Goal: Information Seeking & Learning: Learn about a topic

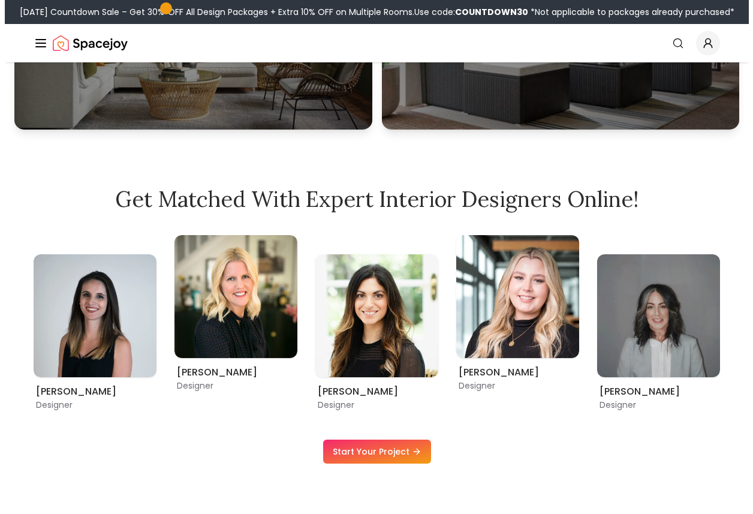
scroll to position [748, 0]
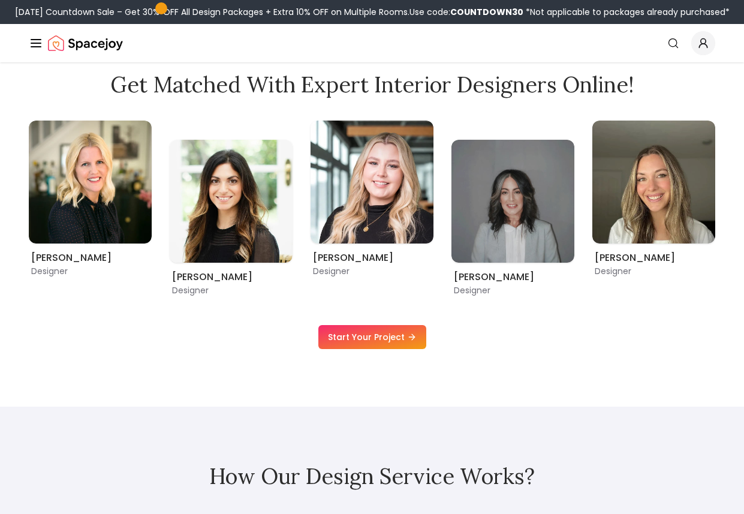
click at [43, 41] on div "Spacejoy" at bounding box center [76, 43] width 94 height 24
click at [36, 41] on icon "Global" at bounding box center [36, 43] width 14 height 14
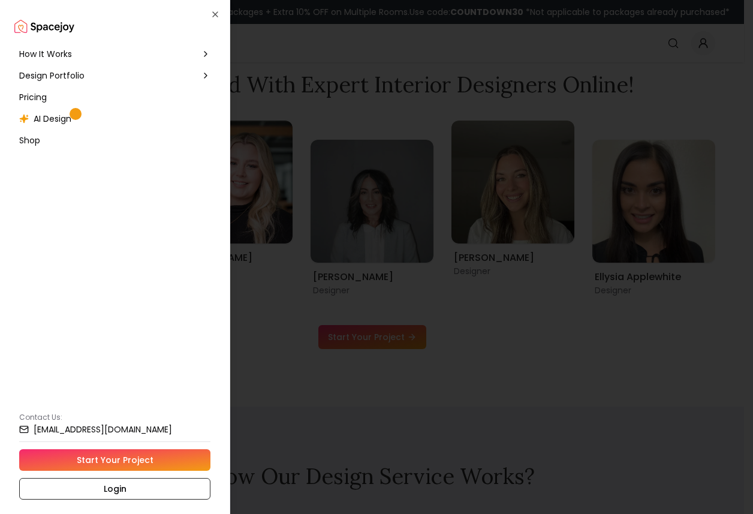
click at [62, 52] on span "How It Works" at bounding box center [45, 54] width 53 height 12
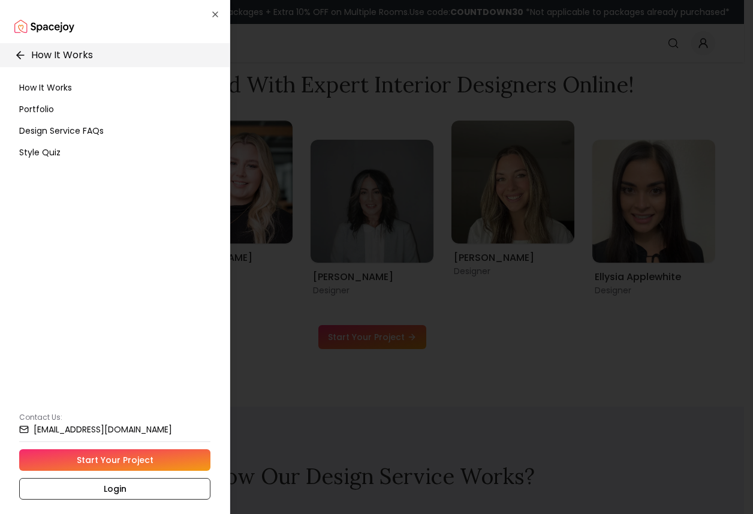
click at [61, 85] on span "How It Works" at bounding box center [45, 88] width 53 height 12
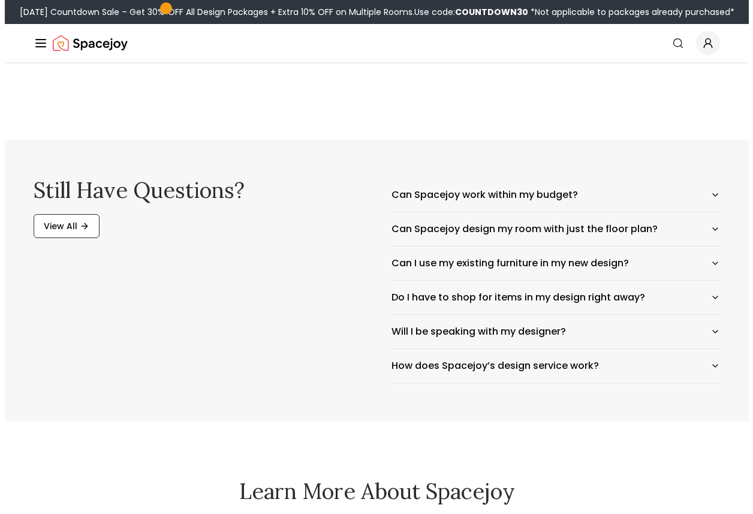
scroll to position [2028, 0]
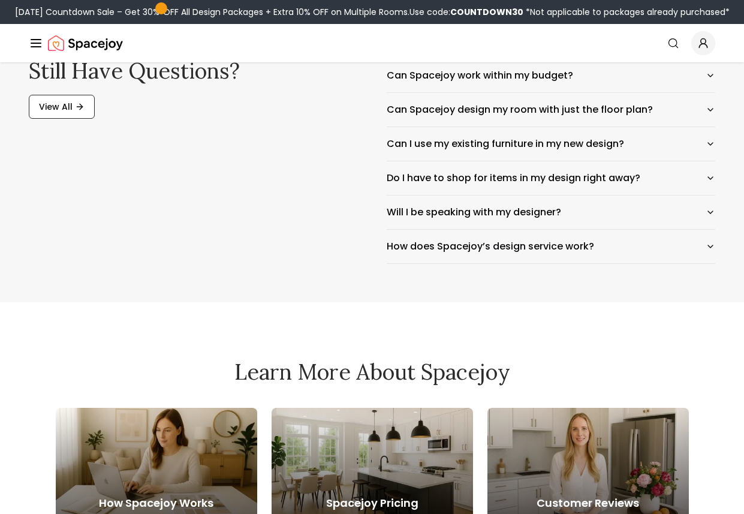
click at [41, 45] on icon "Global" at bounding box center [36, 43] width 14 height 14
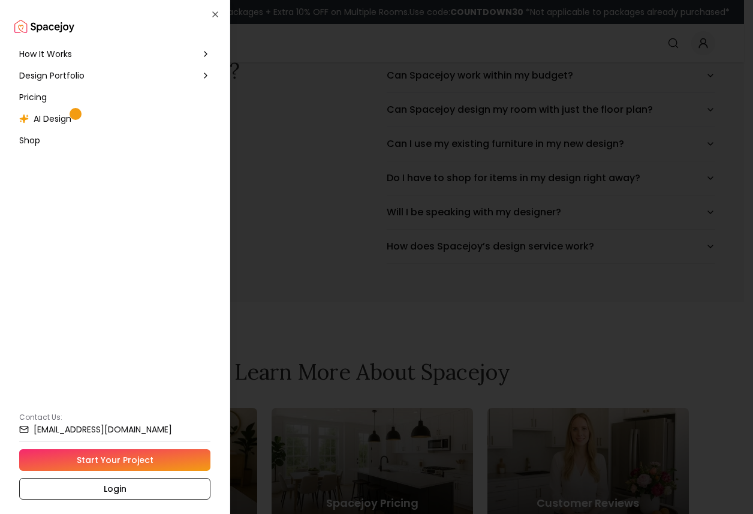
click at [48, 95] on div "Pricing" at bounding box center [114, 97] width 201 height 22
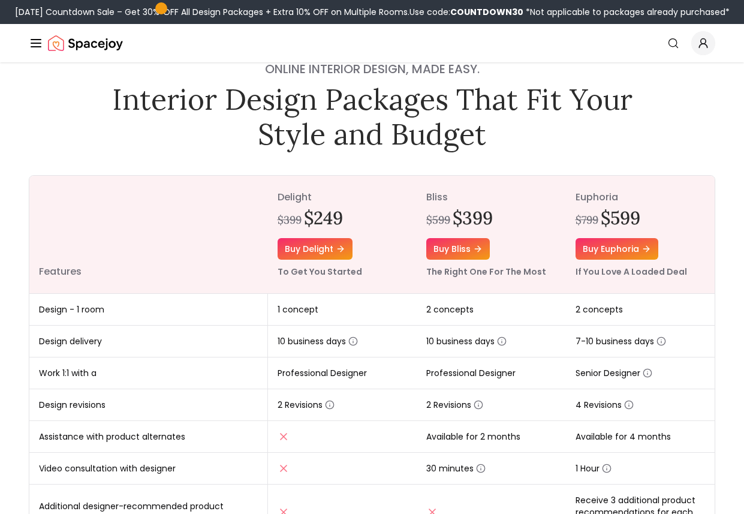
scroll to position [32, 0]
